Goal: Task Accomplishment & Management: Manage account settings

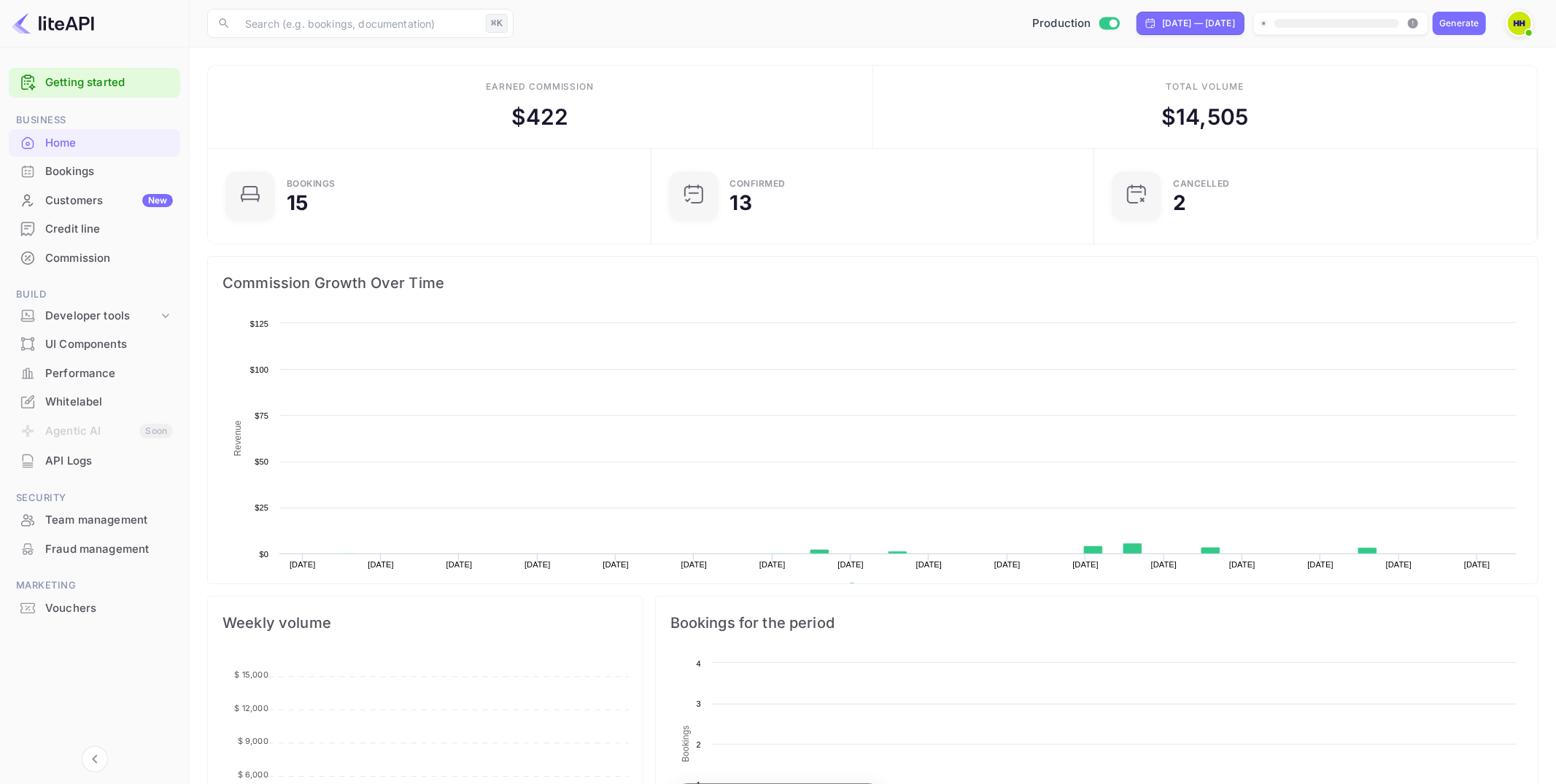
scroll to position [237, 434]
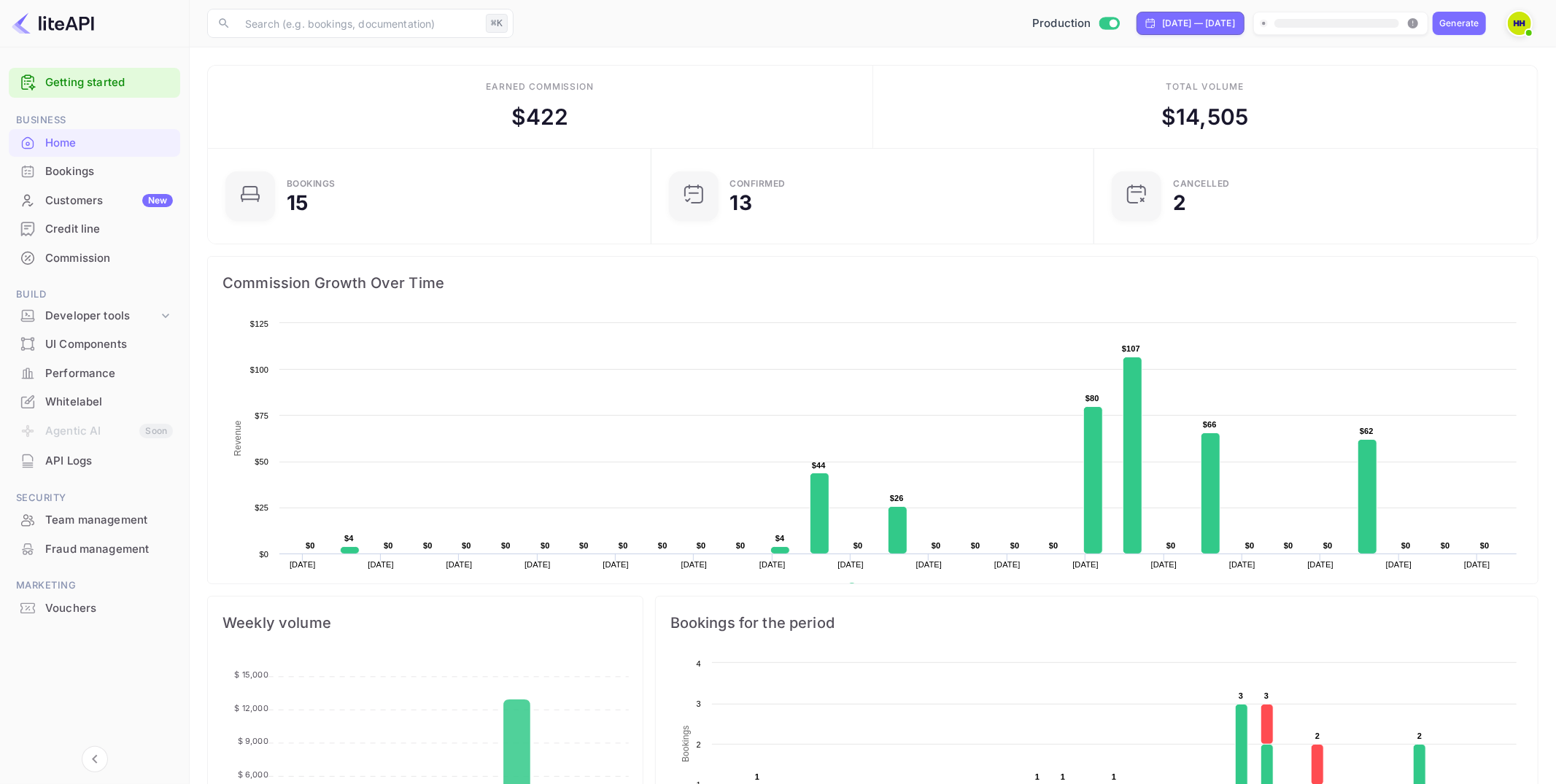
click at [1521, 24] on img at bounding box center [1519, 24] width 24 height 24
click at [1437, 147] on div "Logout" at bounding box center [1448, 151] width 168 height 35
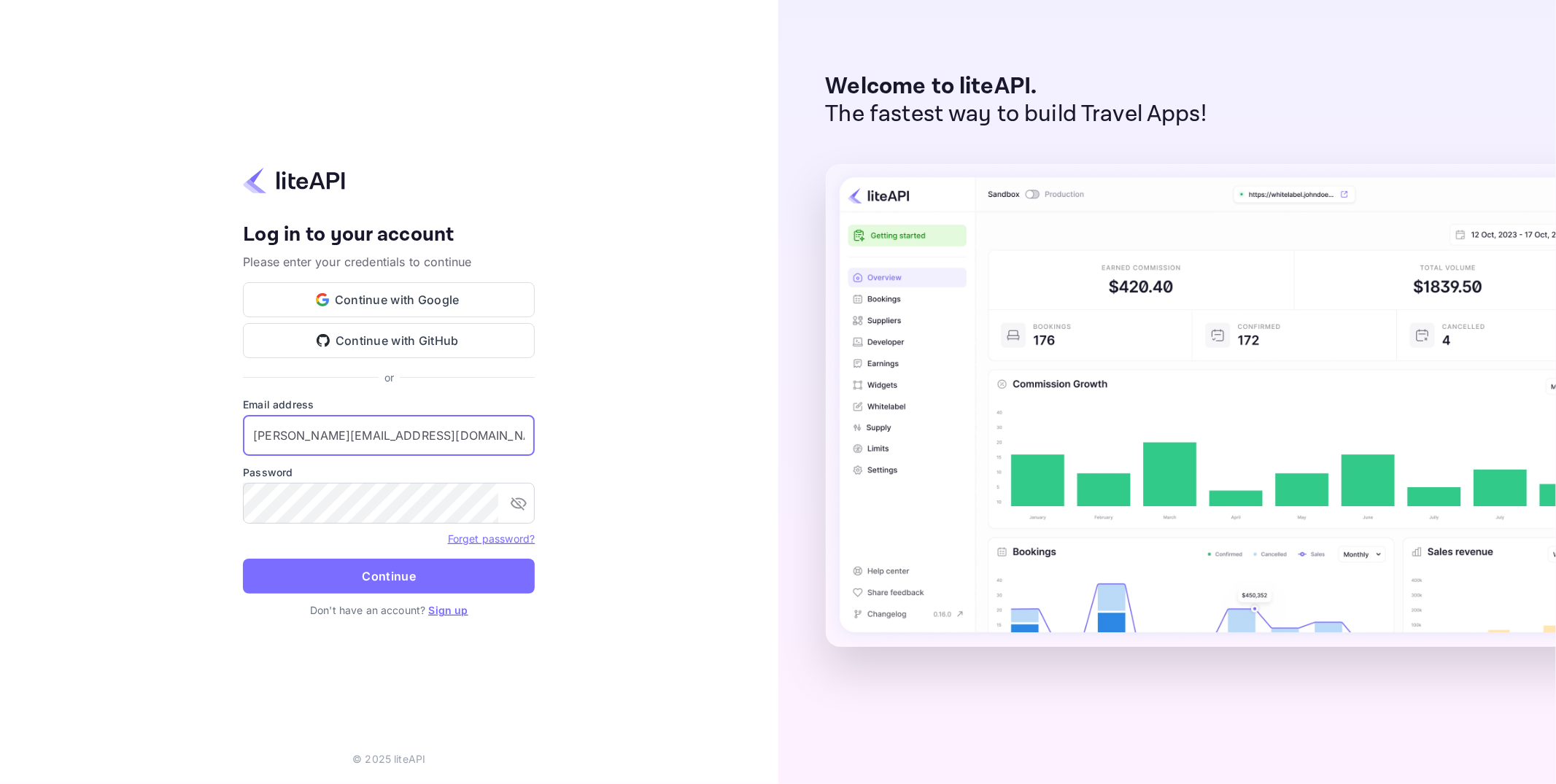
click at [429, 437] on input "j.richards+credit@nuitee.com" at bounding box center [389, 435] width 292 height 41
click at [316, 443] on input "j.richards+0714@nuitee.com" at bounding box center [389, 435] width 292 height 41
type input "j.richards+0820@nuitee.com"
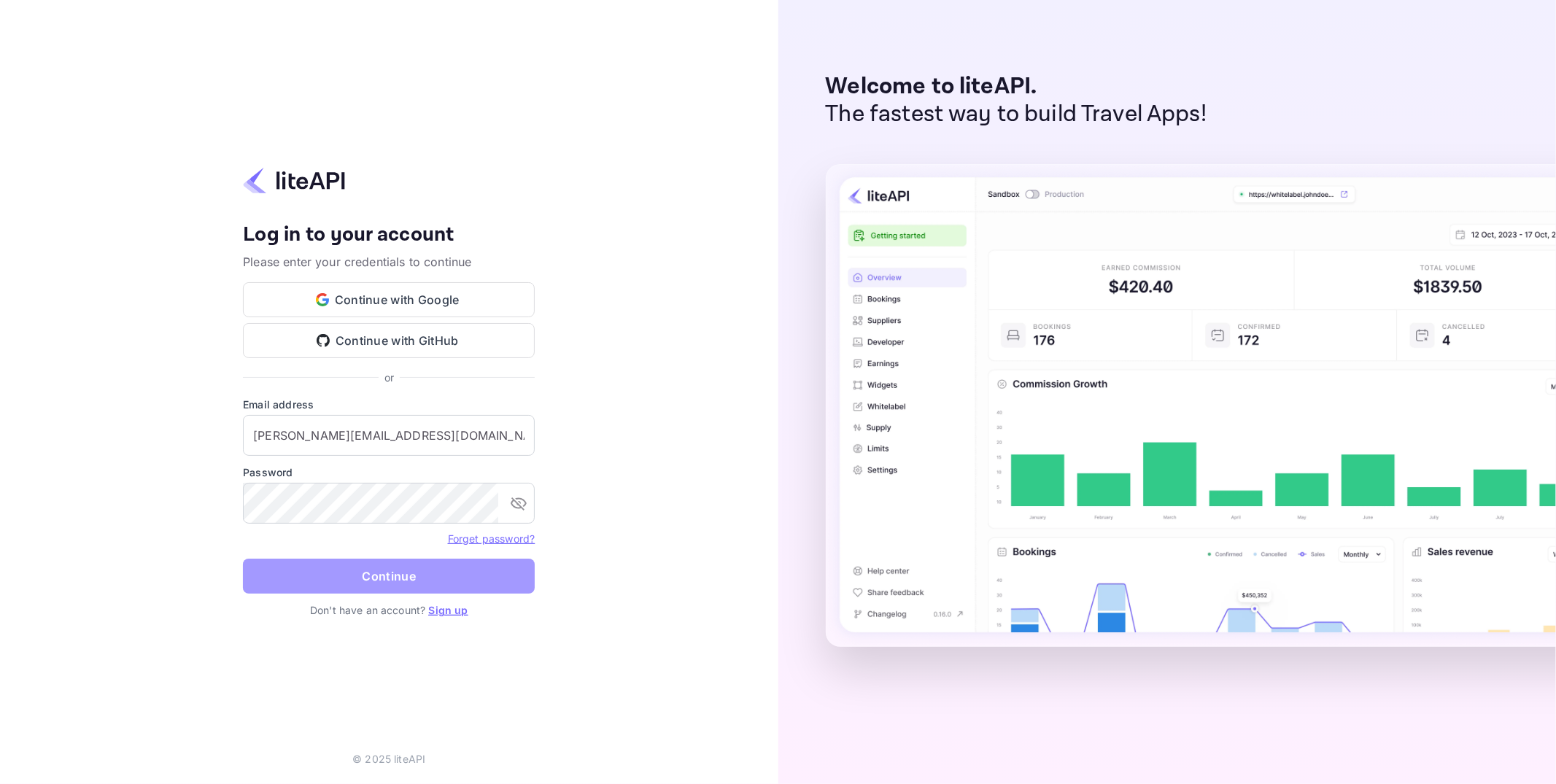
drag, startPoint x: 371, startPoint y: 570, endPoint x: 448, endPoint y: 568, distance: 77.0
click at [371, 570] on button "Continue" at bounding box center [389, 575] width 292 height 35
